Goal: Task Accomplishment & Management: Manage account settings

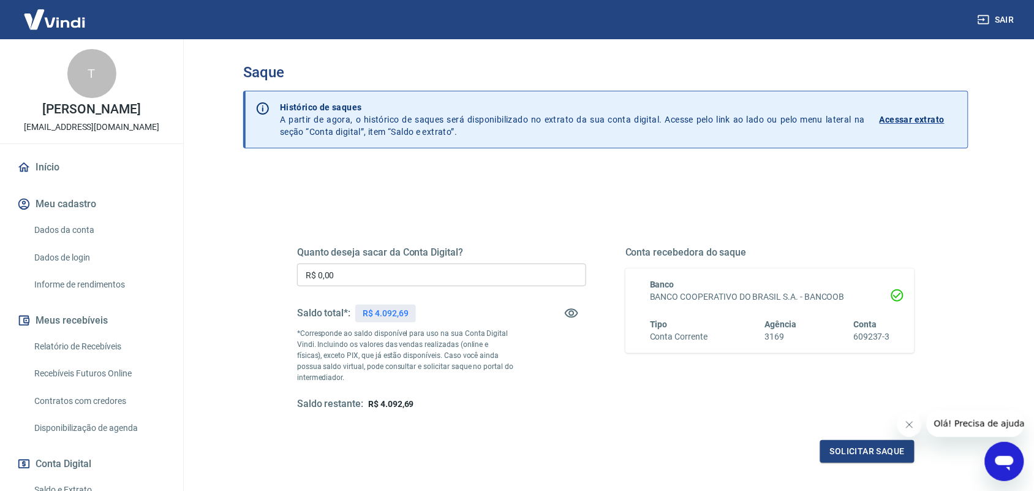
click at [481, 269] on input "R$ 0,00" at bounding box center [441, 274] width 289 height 23
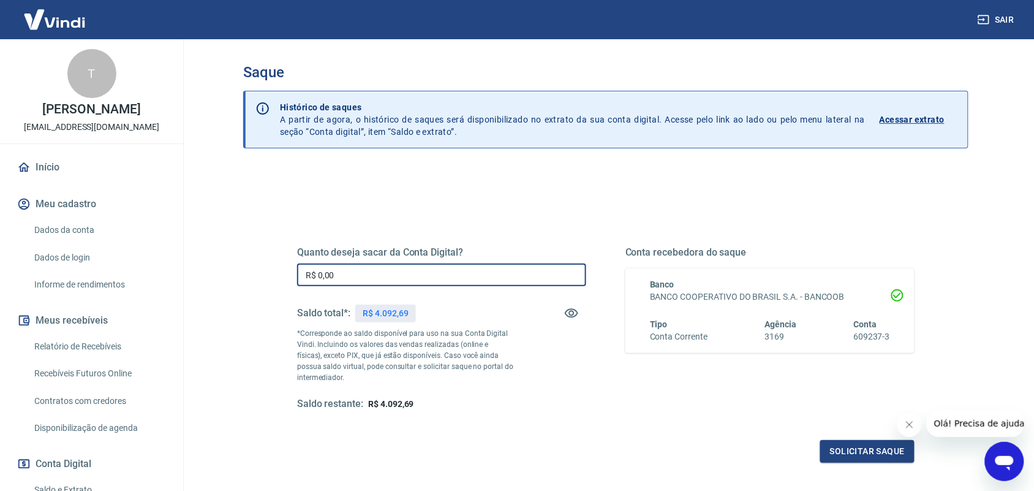
click at [418, 274] on input "R$ 0,00" at bounding box center [441, 274] width 289 height 23
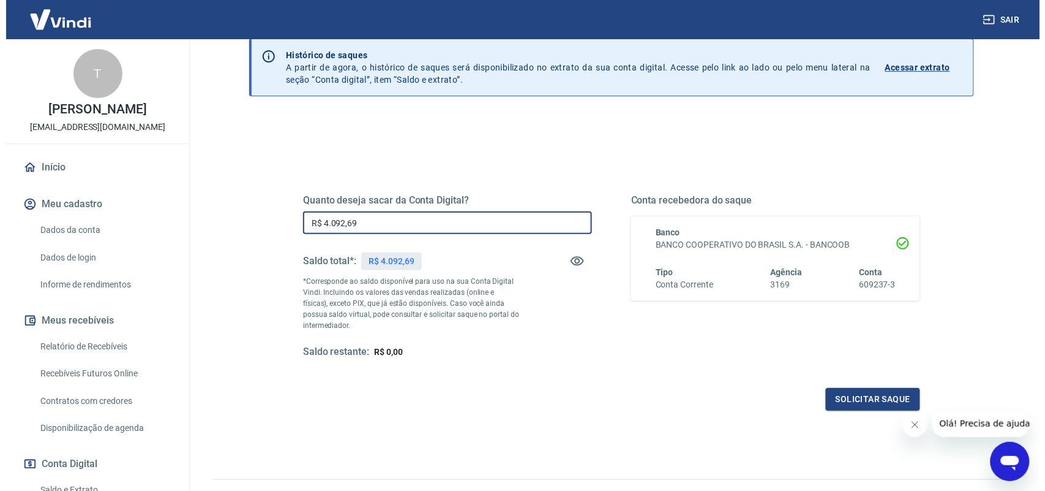
scroll to position [77, 0]
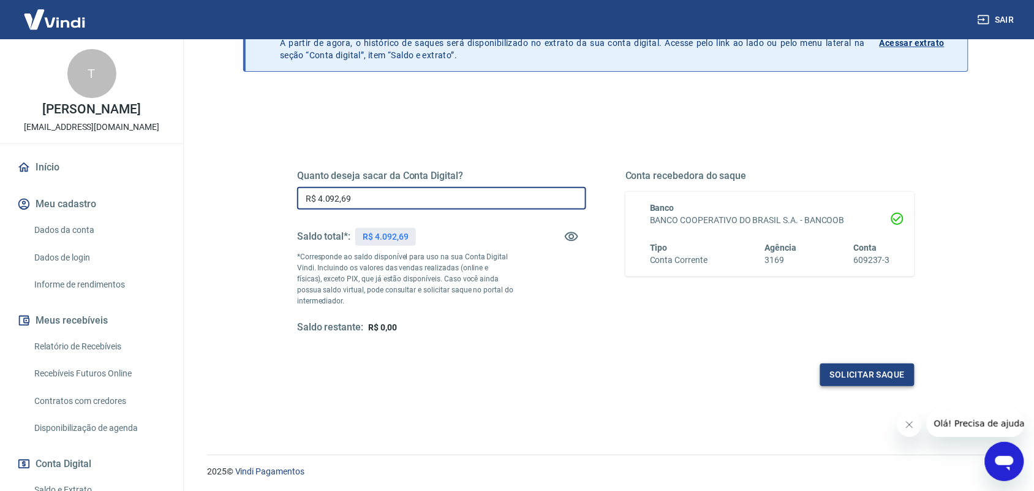
type input "R$ 4.092,69"
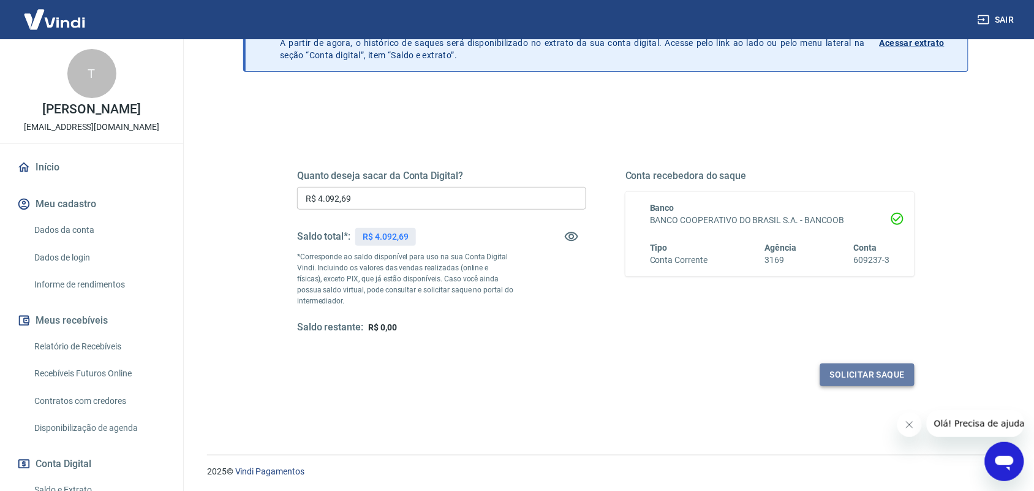
click at [860, 377] on button "Solicitar saque" at bounding box center [867, 374] width 94 height 23
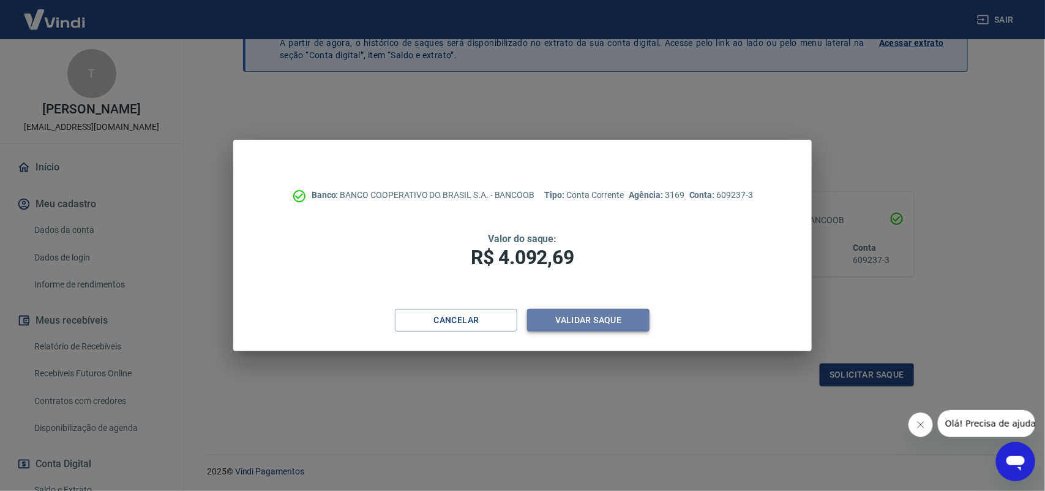
click at [625, 314] on button "Validar saque" at bounding box center [588, 320] width 122 height 23
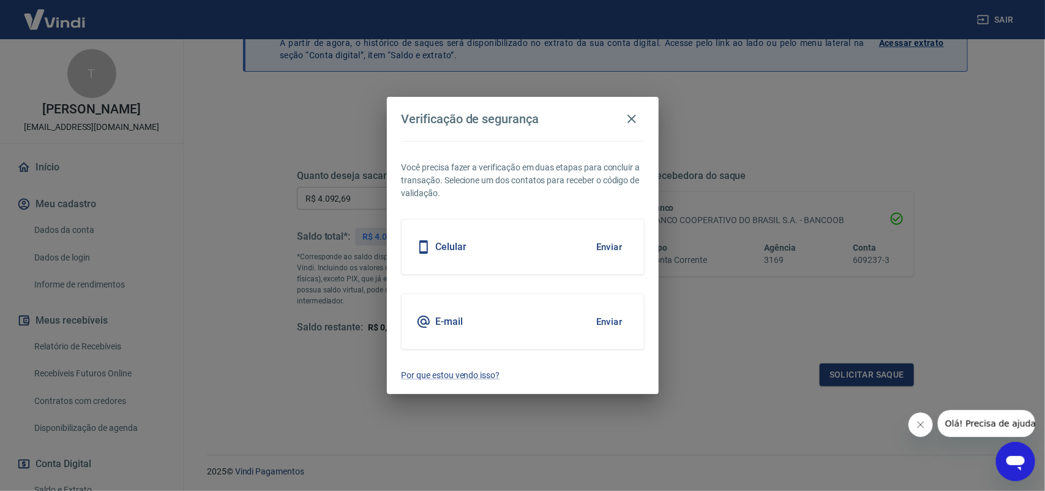
click at [607, 325] on button "Enviar" at bounding box center [610, 322] width 40 height 26
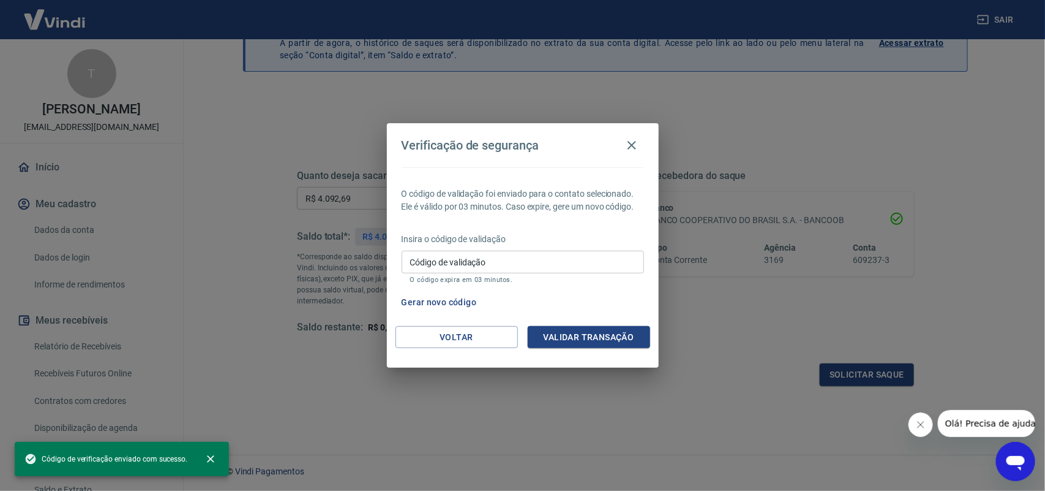
click at [501, 254] on input "Código de validação" at bounding box center [523, 261] width 242 height 23
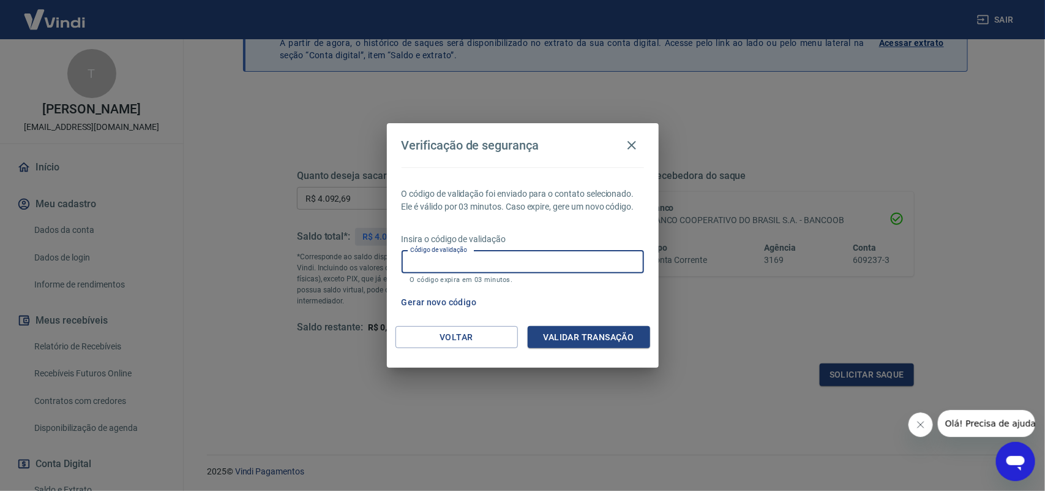
click at [442, 273] on input "Código de validação" at bounding box center [523, 261] width 242 height 23
paste input "931775"
type input "931775"
click at [560, 335] on button "Validar transação" at bounding box center [589, 337] width 122 height 23
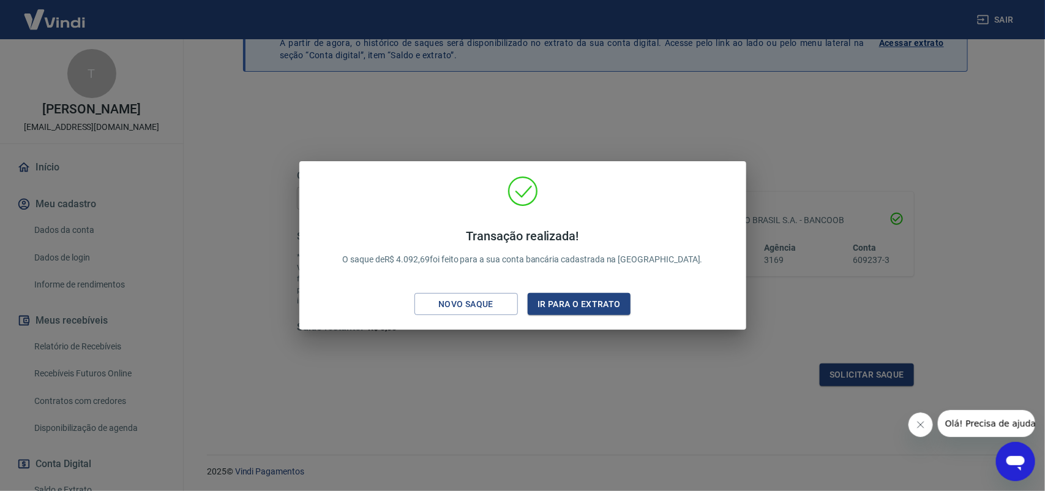
click at [600, 209] on div "Transação realizada! O saque de R$ 4.092,69 foi feito para a sua conta bancária…" at bounding box center [522, 248] width 427 height 145
click at [577, 307] on button "Ir para o extrato" at bounding box center [579, 304] width 103 height 23
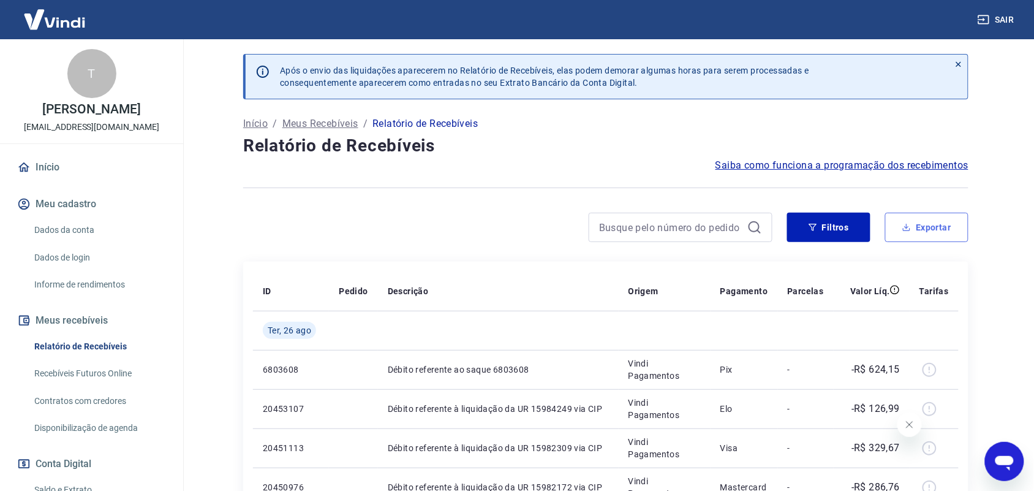
click at [934, 228] on button "Exportar" at bounding box center [926, 226] width 83 height 29
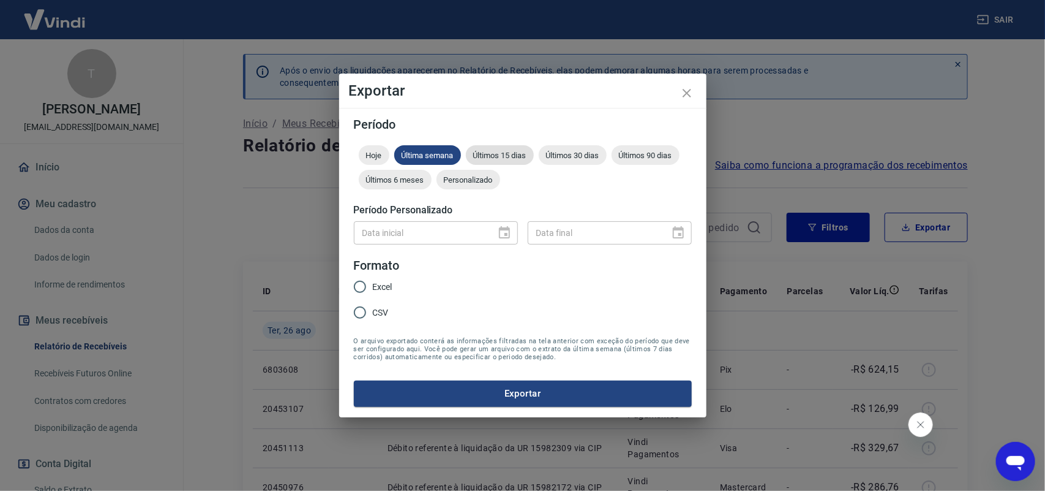
click at [512, 158] on span "Últimos 15 dias" at bounding box center [500, 155] width 68 height 9
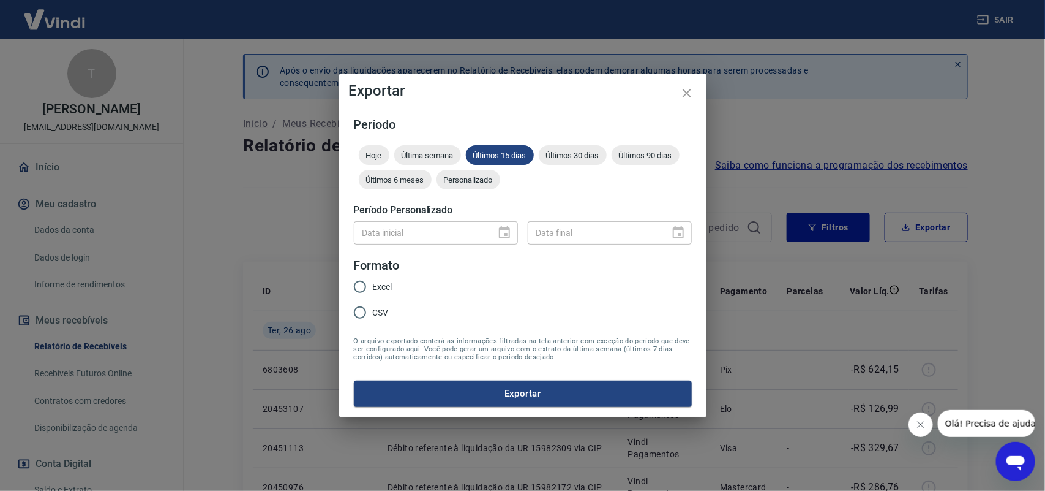
click at [363, 288] on input "Excel" at bounding box center [360, 287] width 26 height 26
radio input "true"
click at [600, 391] on button "Exportar" at bounding box center [523, 393] width 338 height 26
